Goal: Task Accomplishment & Management: Manage account settings

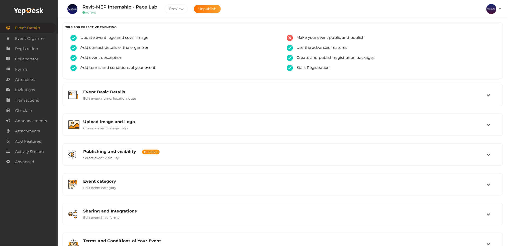
click at [488, 9] on img at bounding box center [491, 9] width 10 height 10
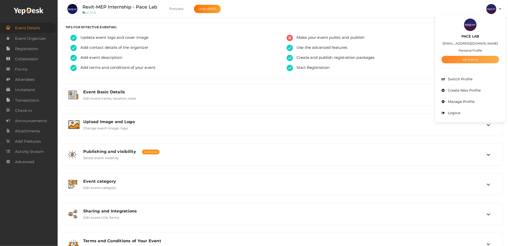
click at [474, 58] on link "My Events" at bounding box center [470, 60] width 58 height 8
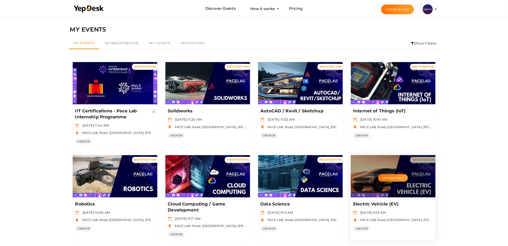
click at [418, 184] on div "Manage Event" at bounding box center [393, 176] width 85 height 42
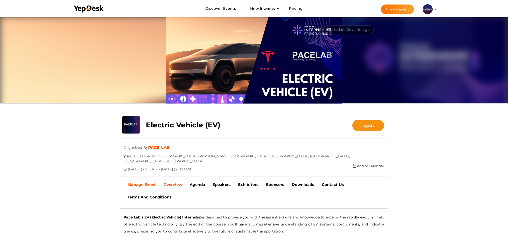
click at [145, 182] on b "Manage Event" at bounding box center [142, 184] width 28 height 5
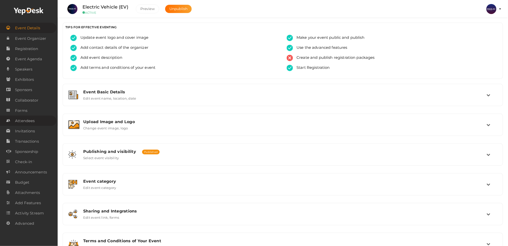
click at [30, 122] on span "Attendees" at bounding box center [25, 121] width 20 height 10
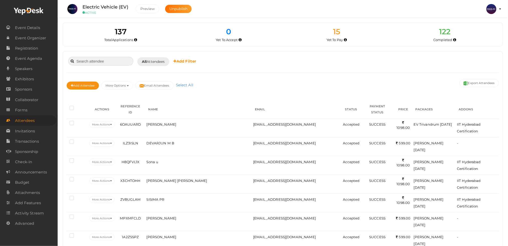
click at [89, 58] on input at bounding box center [100, 61] width 65 height 9
paste input "SOORAJ K SAJEEVAN"
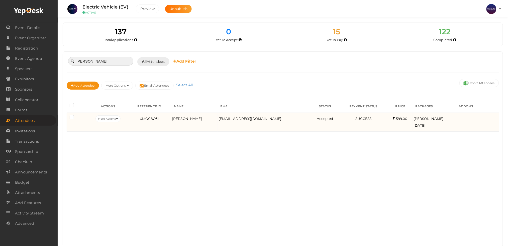
type input "SOORAJ K SAJEEVAN"
click at [177, 117] on span "SOORAJ K SAJEEVAN" at bounding box center [187, 119] width 30 height 4
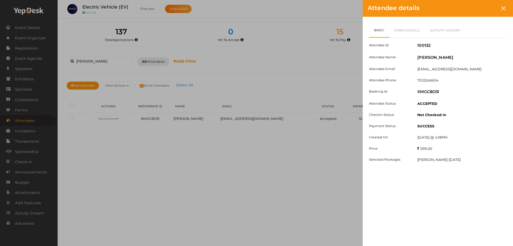
click at [390, 18] on div "Basic Form Details Activity History Attendee Id 100132 Attendee Name SOORAJ K S…" at bounding box center [438, 98] width 150 height 162
click at [396, 21] on div "Basic Form Details Activity History Attendee Id 100132 Attendee Name SOORAJ K S…" at bounding box center [438, 98] width 150 height 162
click at [401, 30] on link "Form Details" at bounding box center [407, 30] width 36 height 15
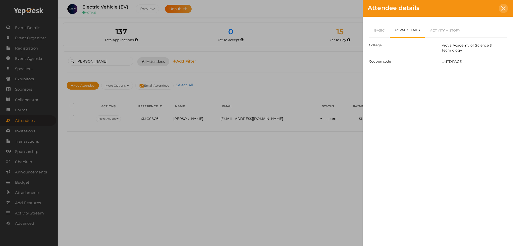
click at [503, 11] on div at bounding box center [503, 8] width 9 height 9
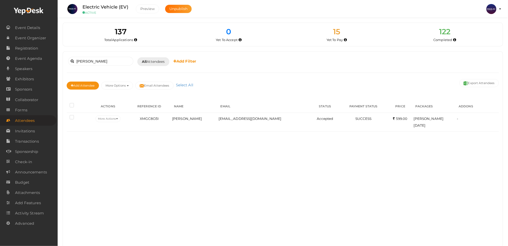
click at [181, 61] on b "Add Filter" at bounding box center [184, 61] width 23 height 5
click at [198, 108] on link "Packages" at bounding box center [197, 107] width 47 height 12
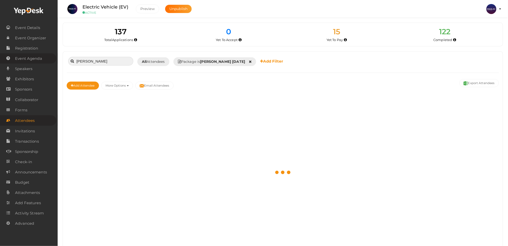
drag, startPoint x: 123, startPoint y: 64, endPoint x: 40, endPoint y: 60, distance: 83.3
click at [40, 60] on body "Discover Events How it works Powerful Registration / Ticketing Start selling yo…" at bounding box center [254, 123] width 508 height 246
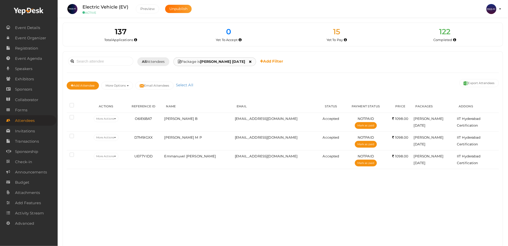
click at [200, 59] on span "Package is EV Kochi May 21" at bounding box center [211, 61] width 67 height 5
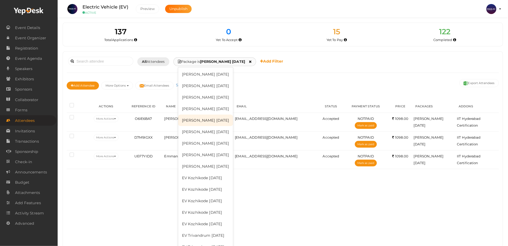
click at [218, 123] on link "EV Kochi June 24" at bounding box center [205, 121] width 55 height 12
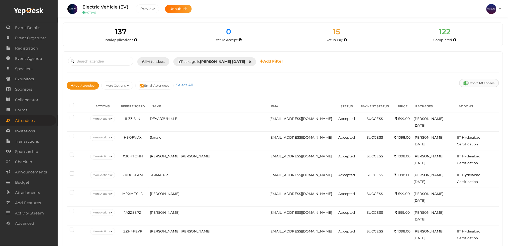
click at [468, 82] on button "Export Attendees" at bounding box center [479, 83] width 40 height 8
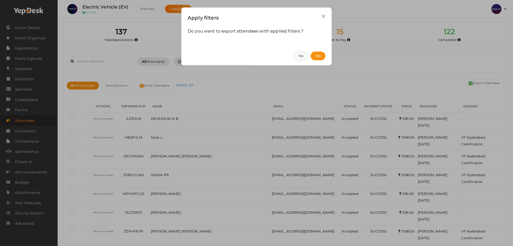
click at [306, 58] on button "No" at bounding box center [301, 56] width 14 height 9
